Goal: Transaction & Acquisition: Purchase product/service

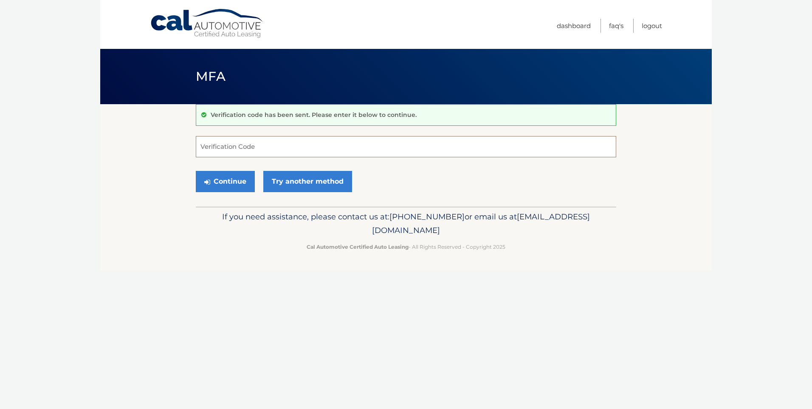
click at [291, 149] on input "Verification Code" at bounding box center [406, 146] width 420 height 21
type input "480602"
click at [315, 183] on link "Try another method" at bounding box center [307, 181] width 89 height 21
click at [207, 184] on icon "submit" at bounding box center [207, 181] width 6 height 7
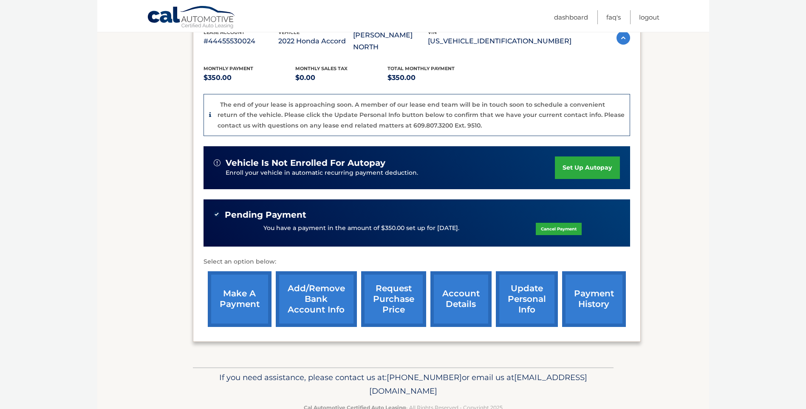
scroll to position [175, 0]
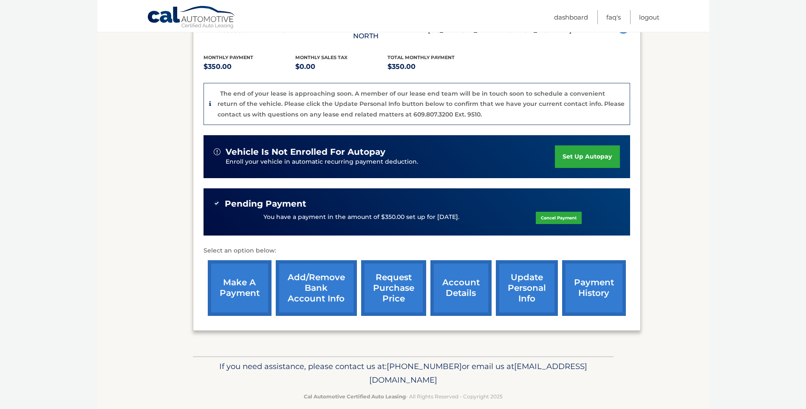
click at [230, 274] on link "make a payment" at bounding box center [240, 288] width 64 height 56
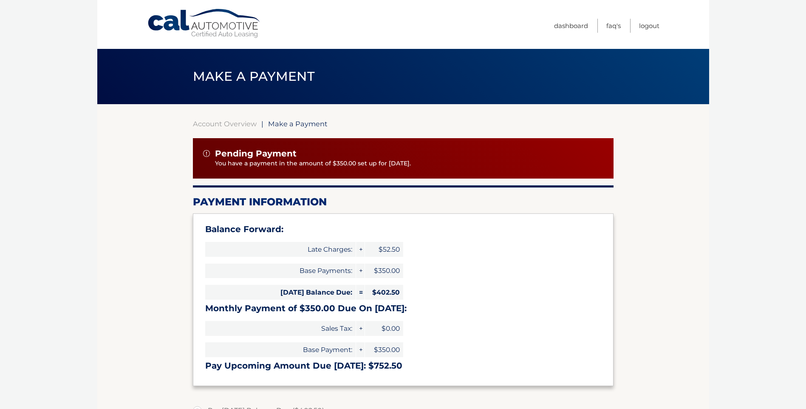
type input "752.50"
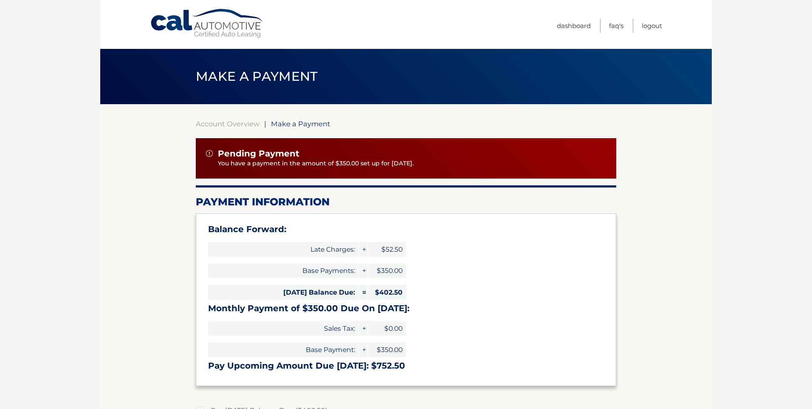
select select "ODY5N2UzNzYtYmUzMi00YmY1LWJlNTItNWZjOTBiZjhkZTk5"
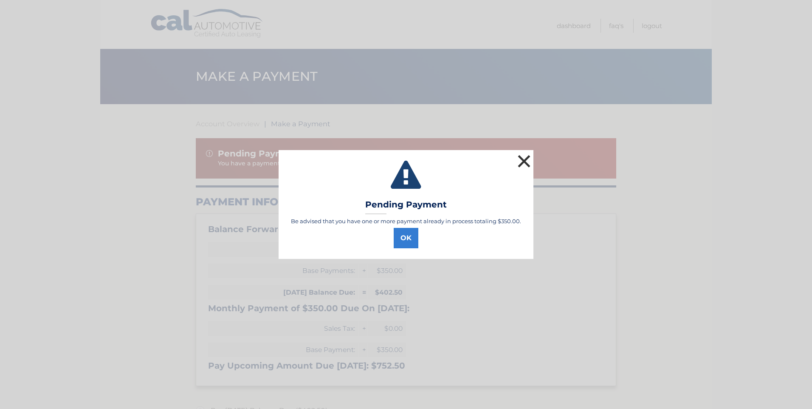
click at [522, 160] on button "×" at bounding box center [524, 160] width 17 height 17
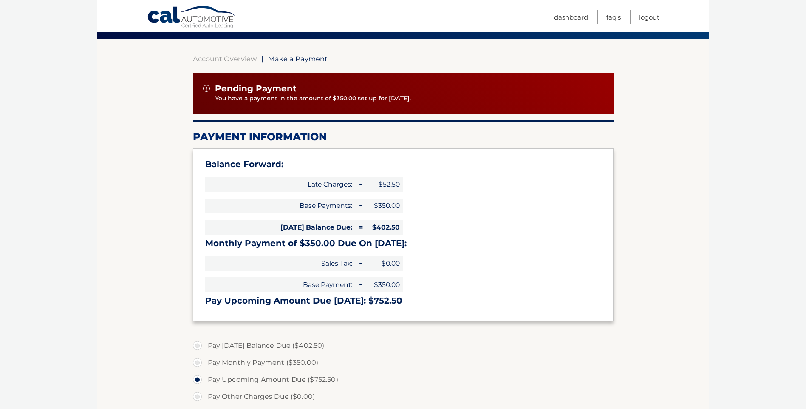
scroll to position [85, 0]
